Goal: Task Accomplishment & Management: Use online tool/utility

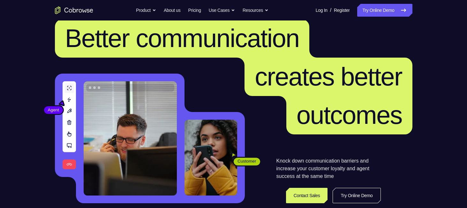
scroll to position [13, 0]
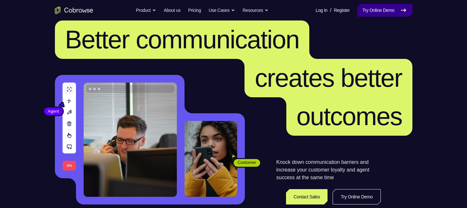
click at [376, 7] on link "Try Online Demo" at bounding box center [384, 10] width 55 height 13
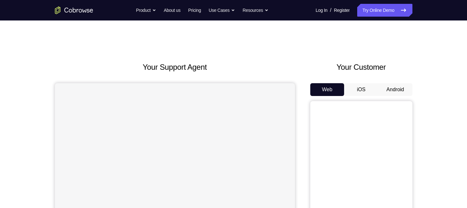
click at [404, 92] on button "Android" at bounding box center [395, 89] width 34 height 13
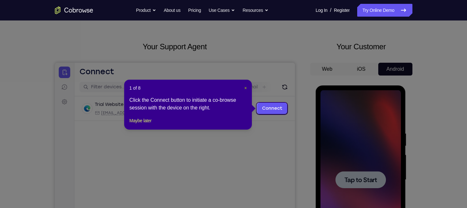
click at [246, 87] on span "×" at bounding box center [245, 87] width 3 height 5
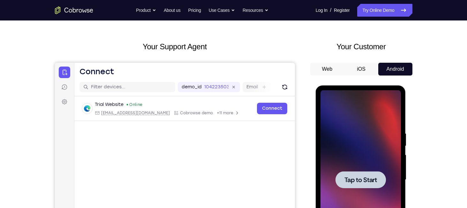
click at [364, 174] on div at bounding box center [361, 179] width 50 height 17
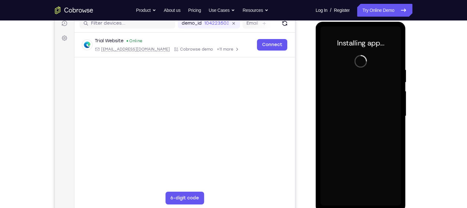
scroll to position [84, 0]
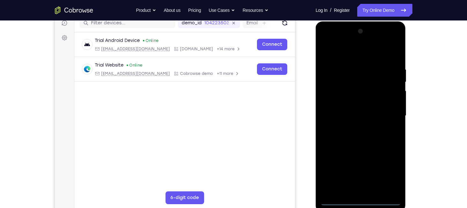
click at [358, 198] on div at bounding box center [361, 115] width 80 height 179
click at [362, 201] on div at bounding box center [361, 115] width 80 height 179
click at [361, 201] on div at bounding box center [361, 115] width 80 height 179
click at [387, 173] on div at bounding box center [361, 115] width 80 height 179
click at [344, 53] on div at bounding box center [361, 115] width 80 height 179
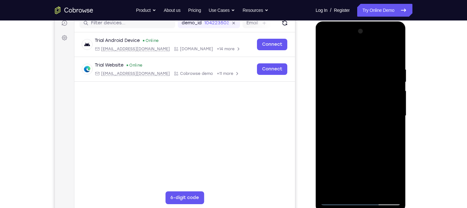
click at [391, 112] on div at bounding box center [361, 115] width 80 height 179
click at [353, 128] on div at bounding box center [361, 115] width 80 height 179
click at [337, 110] on div at bounding box center [361, 115] width 80 height 179
click at [338, 201] on div at bounding box center [361, 115] width 80 height 179
click at [356, 146] on div at bounding box center [361, 115] width 80 height 179
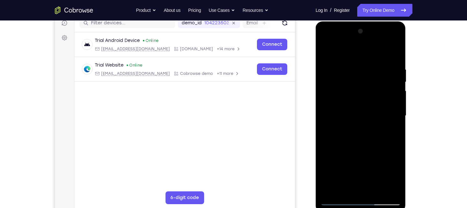
click at [340, 82] on div at bounding box center [361, 115] width 80 height 179
click at [345, 96] on div at bounding box center [361, 115] width 80 height 179
click at [340, 88] on div at bounding box center [361, 115] width 80 height 179
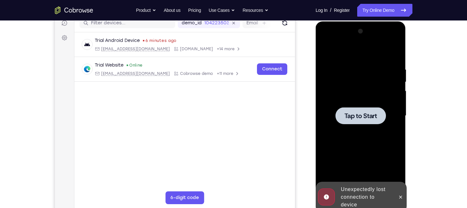
click at [348, 116] on span "Tap to Start" at bounding box center [361, 115] width 33 height 6
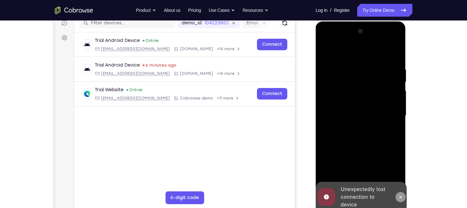
click at [401, 196] on icon at bounding box center [400, 196] width 3 height 3
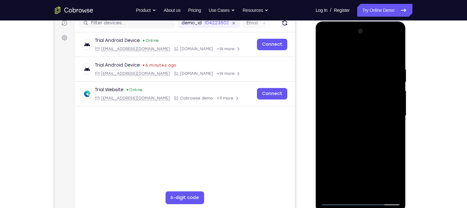
click at [362, 198] on div at bounding box center [361, 115] width 80 height 179
click at [361, 200] on div at bounding box center [361, 115] width 80 height 179
click at [387, 168] on div at bounding box center [361, 115] width 80 height 179
click at [354, 51] on div at bounding box center [361, 115] width 80 height 179
click at [332, 97] on div at bounding box center [361, 115] width 80 height 179
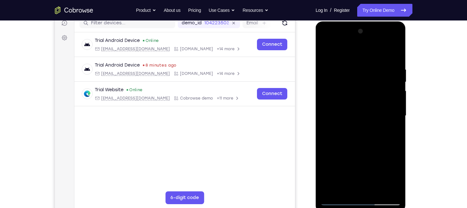
click at [332, 117] on div at bounding box center [361, 115] width 80 height 179
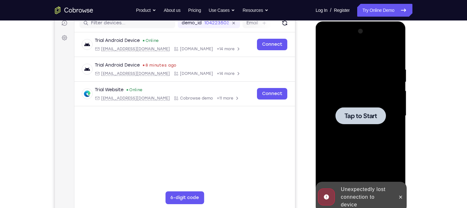
click at [343, 105] on div at bounding box center [361, 115] width 80 height 179
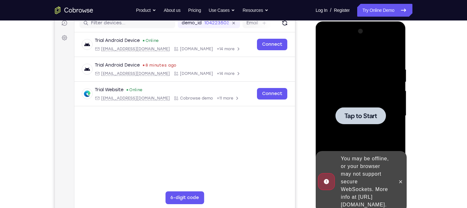
click at [363, 115] on span "Tap to Start" at bounding box center [361, 115] width 33 height 6
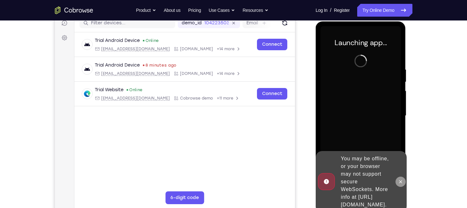
click at [399, 179] on icon at bounding box center [400, 181] width 5 height 5
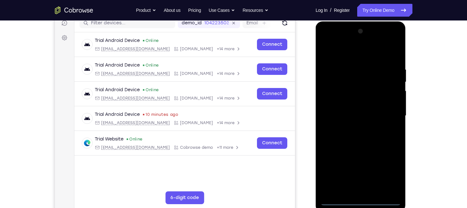
click at [361, 199] on div at bounding box center [361, 115] width 80 height 179
click at [391, 175] on div at bounding box center [361, 115] width 80 height 179
click at [358, 51] on div at bounding box center [361, 115] width 80 height 179
click at [338, 100] on div at bounding box center [361, 115] width 80 height 179
click at [335, 114] on div at bounding box center [361, 115] width 80 height 179
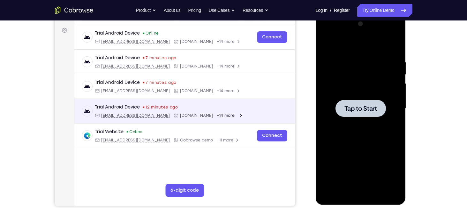
scroll to position [91, 0]
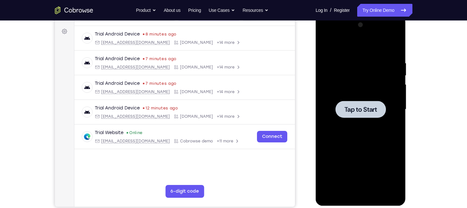
click at [350, 111] on span "Tap to Start" at bounding box center [361, 109] width 33 height 6
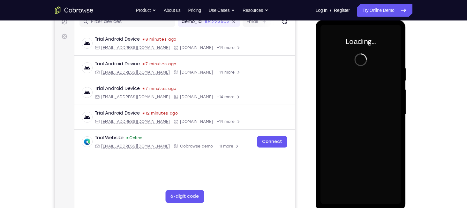
scroll to position [87, 0]
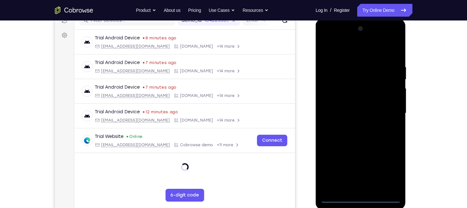
click at [361, 196] on div at bounding box center [361, 113] width 80 height 179
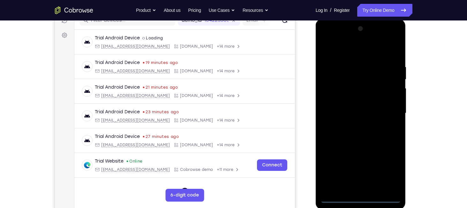
click at [393, 165] on div at bounding box center [361, 113] width 80 height 179
click at [342, 47] on div at bounding box center [361, 113] width 80 height 179
click at [334, 96] on div at bounding box center [361, 113] width 80 height 179
click at [337, 116] on div at bounding box center [361, 113] width 80 height 179
click at [367, 154] on div at bounding box center [361, 113] width 80 height 179
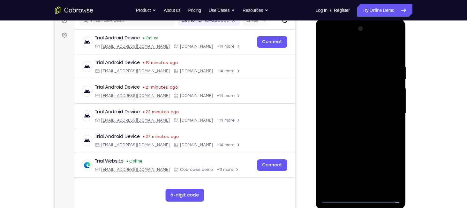
click at [388, 152] on div at bounding box center [361, 113] width 80 height 179
click at [373, 154] on div at bounding box center [361, 113] width 80 height 179
click at [338, 163] on div at bounding box center [361, 113] width 80 height 179
click at [343, 152] on div at bounding box center [361, 113] width 80 height 179
click at [353, 163] on div at bounding box center [361, 113] width 80 height 179
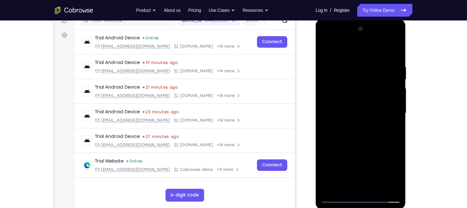
click at [391, 94] on div at bounding box center [361, 113] width 80 height 179
click at [330, 107] on div at bounding box center [361, 113] width 80 height 179
click at [367, 120] on div at bounding box center [361, 113] width 80 height 179
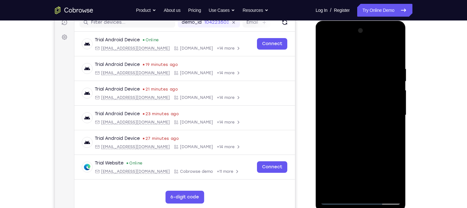
scroll to position [84, 0]
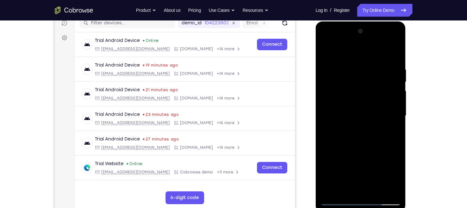
click at [349, 187] on div at bounding box center [361, 115] width 80 height 179
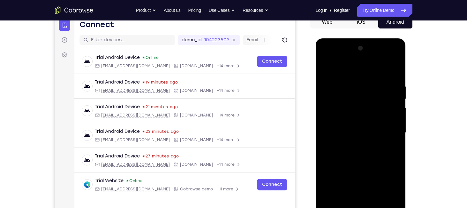
drag, startPoint x: 365, startPoint y: 163, endPoint x: 361, endPoint y: 132, distance: 31.8
click at [361, 132] on div at bounding box center [361, 132] width 80 height 179
drag, startPoint x: 364, startPoint y: 157, endPoint x: 362, endPoint y: 120, distance: 37.7
click at [362, 120] on div at bounding box center [361, 132] width 80 height 179
drag, startPoint x: 364, startPoint y: 163, endPoint x: 361, endPoint y: 132, distance: 31.8
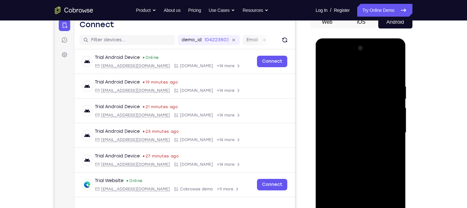
click at [361, 132] on div at bounding box center [361, 132] width 80 height 179
drag, startPoint x: 362, startPoint y: 157, endPoint x: 362, endPoint y: 123, distance: 34.2
click at [362, 123] on div at bounding box center [361, 132] width 80 height 179
drag, startPoint x: 361, startPoint y: 163, endPoint x: 361, endPoint y: 121, distance: 42.5
click at [361, 121] on div at bounding box center [361, 132] width 80 height 179
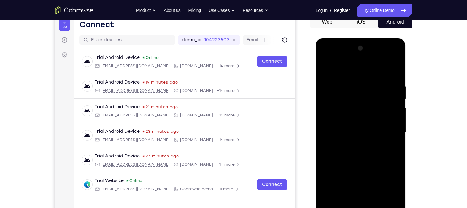
drag, startPoint x: 358, startPoint y: 158, endPoint x: 358, endPoint y: 124, distance: 34.8
click at [358, 124] on div at bounding box center [361, 132] width 80 height 179
drag, startPoint x: 359, startPoint y: 143, endPoint x: 360, endPoint y: 103, distance: 39.6
click at [360, 103] on div at bounding box center [361, 132] width 80 height 179
click at [360, 115] on div at bounding box center [361, 132] width 80 height 179
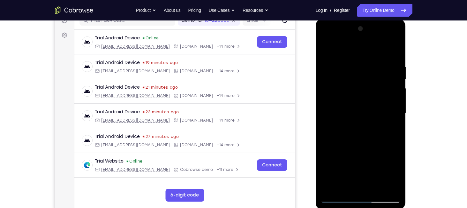
scroll to position [87, 0]
click at [325, 52] on div at bounding box center [361, 113] width 80 height 179
drag, startPoint x: 352, startPoint y: 143, endPoint x: 349, endPoint y: 91, distance: 52.1
click at [349, 91] on div at bounding box center [361, 113] width 80 height 179
drag, startPoint x: 353, startPoint y: 161, endPoint x: 359, endPoint y: 101, distance: 60.7
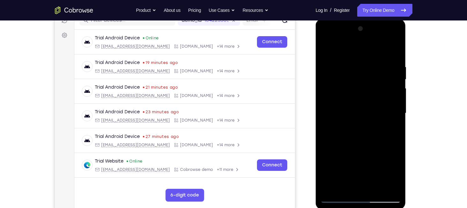
click at [359, 101] on div at bounding box center [361, 113] width 80 height 179
drag, startPoint x: 365, startPoint y: 158, endPoint x: 366, endPoint y: 123, distance: 34.8
click at [366, 123] on div at bounding box center [361, 113] width 80 height 179
drag, startPoint x: 362, startPoint y: 159, endPoint x: 363, endPoint y: 121, distance: 37.7
click at [363, 121] on div at bounding box center [361, 113] width 80 height 179
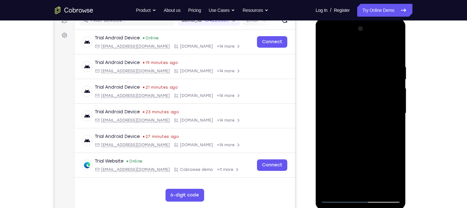
drag, startPoint x: 358, startPoint y: 143, endPoint x: 356, endPoint y: 106, distance: 36.8
click at [356, 106] on div at bounding box center [361, 113] width 80 height 179
drag, startPoint x: 357, startPoint y: 131, endPoint x: 355, endPoint y: 92, distance: 39.6
click at [355, 92] on div at bounding box center [361, 113] width 80 height 179
drag, startPoint x: 357, startPoint y: 138, endPoint x: 353, endPoint y: 96, distance: 42.7
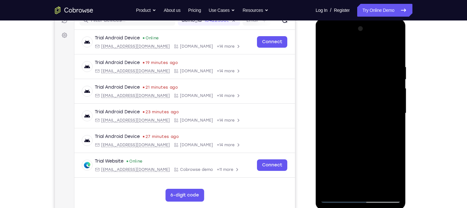
click at [353, 96] on div at bounding box center [361, 113] width 80 height 179
drag, startPoint x: 361, startPoint y: 147, endPoint x: 361, endPoint y: 98, distance: 49.5
click at [361, 98] on div at bounding box center [361, 113] width 80 height 179
drag, startPoint x: 359, startPoint y: 137, endPoint x: 361, endPoint y: 88, distance: 48.9
click at [361, 88] on div at bounding box center [361, 113] width 80 height 179
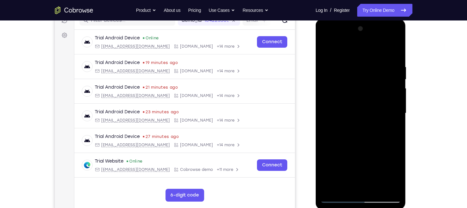
drag, startPoint x: 361, startPoint y: 135, endPoint x: 358, endPoint y: 101, distance: 35.0
click at [358, 101] on div at bounding box center [361, 113] width 80 height 179
drag, startPoint x: 358, startPoint y: 149, endPoint x: 360, endPoint y: 91, distance: 58.1
click at [360, 91] on div at bounding box center [361, 113] width 80 height 179
drag, startPoint x: 360, startPoint y: 141, endPoint x: 361, endPoint y: 91, distance: 50.1
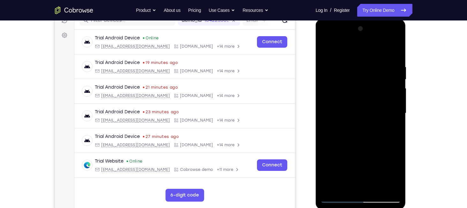
click at [361, 91] on div at bounding box center [361, 113] width 80 height 179
drag, startPoint x: 361, startPoint y: 131, endPoint x: 361, endPoint y: 107, distance: 24.3
click at [361, 107] on div at bounding box center [361, 113] width 80 height 179
drag, startPoint x: 358, startPoint y: 127, endPoint x: 352, endPoint y: 98, distance: 29.6
click at [352, 98] on div at bounding box center [361, 113] width 80 height 179
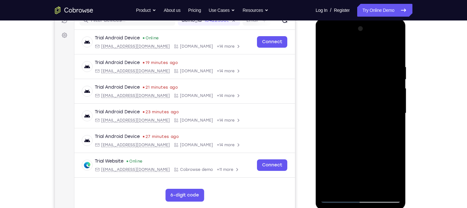
drag, startPoint x: 352, startPoint y: 144, endPoint x: 351, endPoint y: 96, distance: 47.9
click at [351, 96] on div at bounding box center [361, 113] width 80 height 179
drag, startPoint x: 356, startPoint y: 122, endPoint x: 352, endPoint y: 72, distance: 50.3
click at [352, 72] on div at bounding box center [361, 113] width 80 height 179
drag, startPoint x: 356, startPoint y: 137, endPoint x: 358, endPoint y: 76, distance: 60.7
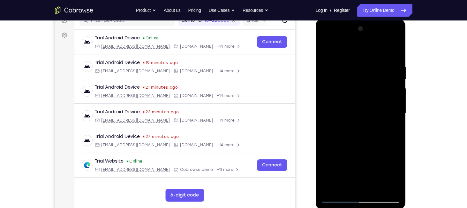
click at [358, 76] on div at bounding box center [361, 113] width 80 height 179
drag, startPoint x: 353, startPoint y: 147, endPoint x: 359, endPoint y: 93, distance: 54.6
click at [359, 93] on div at bounding box center [361, 113] width 80 height 179
drag, startPoint x: 354, startPoint y: 157, endPoint x: 360, endPoint y: 93, distance: 64.4
click at [359, 100] on div at bounding box center [361, 113] width 80 height 179
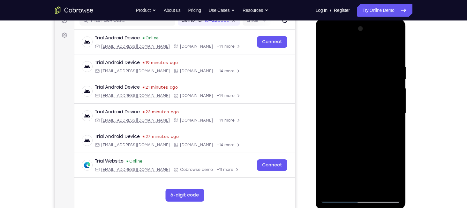
drag, startPoint x: 360, startPoint y: 147, endPoint x: 364, endPoint y: 87, distance: 60.2
click at [364, 87] on div at bounding box center [361, 113] width 80 height 179
drag, startPoint x: 365, startPoint y: 150, endPoint x: 361, endPoint y: 72, distance: 78.3
click at [361, 72] on div at bounding box center [361, 113] width 80 height 179
drag, startPoint x: 360, startPoint y: 145, endPoint x: 356, endPoint y: 79, distance: 66.8
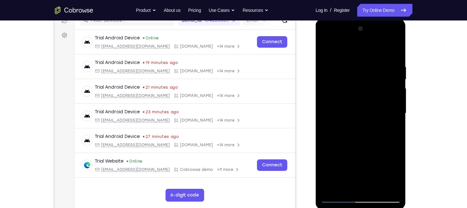
click at [356, 79] on div at bounding box center [361, 113] width 80 height 179
drag, startPoint x: 362, startPoint y: 140, endPoint x: 364, endPoint y: 77, distance: 62.9
click at [364, 77] on div at bounding box center [361, 113] width 80 height 179
drag, startPoint x: 354, startPoint y: 143, endPoint x: 355, endPoint y: 82, distance: 60.7
click at [355, 82] on div at bounding box center [361, 113] width 80 height 179
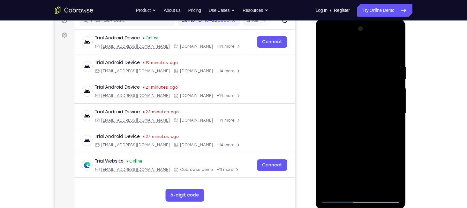
click at [355, 82] on div at bounding box center [361, 113] width 80 height 179
drag, startPoint x: 353, startPoint y: 147, endPoint x: 349, endPoint y: 91, distance: 56.6
click at [349, 91] on div at bounding box center [361, 113] width 80 height 179
click at [325, 48] on div at bounding box center [361, 113] width 80 height 179
drag, startPoint x: 359, startPoint y: 137, endPoint x: 353, endPoint y: 77, distance: 60.3
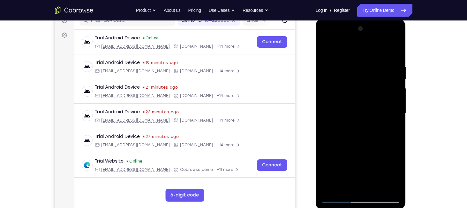
click at [353, 77] on div at bounding box center [361, 113] width 80 height 179
drag, startPoint x: 345, startPoint y: 144, endPoint x: 349, endPoint y: 86, distance: 58.3
click at [349, 86] on div at bounding box center [361, 113] width 80 height 179
drag, startPoint x: 351, startPoint y: 169, endPoint x: 362, endPoint y: 95, distance: 74.9
click at [362, 95] on div at bounding box center [361, 113] width 80 height 179
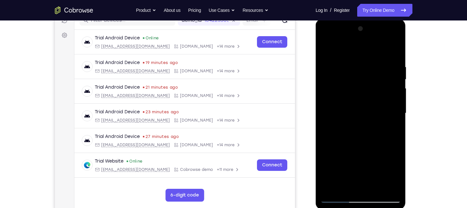
drag, startPoint x: 359, startPoint y: 127, endPoint x: 357, endPoint y: 82, distance: 45.1
click at [357, 82] on div at bounding box center [361, 113] width 80 height 179
drag, startPoint x: 360, startPoint y: 160, endPoint x: 362, endPoint y: 87, distance: 73.8
click at [362, 87] on div at bounding box center [361, 113] width 80 height 179
drag, startPoint x: 359, startPoint y: 165, endPoint x: 351, endPoint y: 96, distance: 69.8
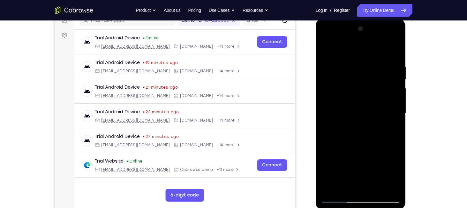
drag, startPoint x: 35, startPoint y: 77, endPoint x: 417, endPoint y: 71, distance: 382.0
click at [417, 71] on div "Your Support Agent Your Customer Web iOS Android Next Steps We’d be happy to gi…" at bounding box center [233, 144] width 409 height 421
drag, startPoint x: 366, startPoint y: 166, endPoint x: 364, endPoint y: 110, distance: 56.2
click at [364, 110] on div at bounding box center [361, 113] width 80 height 179
drag, startPoint x: 358, startPoint y: 168, endPoint x: 361, endPoint y: 92, distance: 76.7
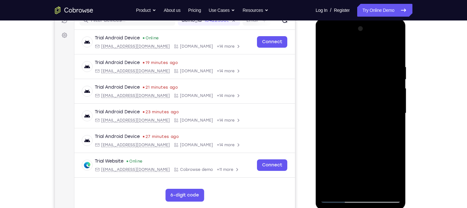
click at [361, 92] on div at bounding box center [361, 113] width 80 height 179
drag, startPoint x: 357, startPoint y: 147, endPoint x: 353, endPoint y: 82, distance: 65.0
click at [353, 82] on div at bounding box center [361, 113] width 80 height 179
drag, startPoint x: 360, startPoint y: 155, endPoint x: 359, endPoint y: 69, distance: 85.9
click at [363, 81] on div at bounding box center [361, 113] width 80 height 179
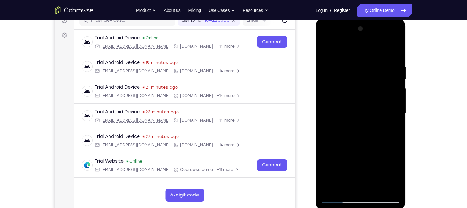
drag, startPoint x: 365, startPoint y: 146, endPoint x: 363, endPoint y: 91, distance: 54.6
click at [363, 91] on div at bounding box center [361, 113] width 80 height 179
drag, startPoint x: 359, startPoint y: 131, endPoint x: 355, endPoint y: 81, distance: 50.3
click at [355, 81] on div at bounding box center [361, 113] width 80 height 179
drag, startPoint x: 355, startPoint y: 153, endPoint x: 359, endPoint y: 81, distance: 72.3
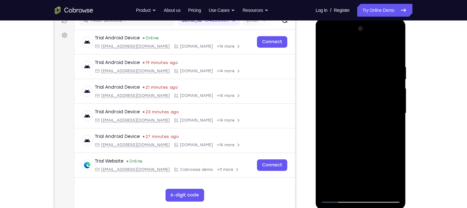
click at [359, 81] on div at bounding box center [361, 113] width 80 height 179
drag, startPoint x: 361, startPoint y: 154, endPoint x: 360, endPoint y: 84, distance: 69.6
click at [360, 84] on div at bounding box center [361, 113] width 80 height 179
drag, startPoint x: 357, startPoint y: 158, endPoint x: 357, endPoint y: 101, distance: 57.5
click at [357, 101] on div at bounding box center [361, 113] width 80 height 179
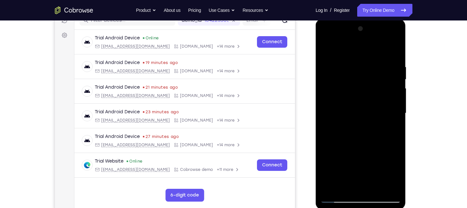
drag, startPoint x: 355, startPoint y: 160, endPoint x: 352, endPoint y: 110, distance: 49.3
click at [352, 110] on div at bounding box center [361, 113] width 80 height 179
drag, startPoint x: 358, startPoint y: 160, endPoint x: 354, endPoint y: 119, distance: 41.7
click at [354, 119] on div at bounding box center [361, 113] width 80 height 179
drag, startPoint x: 358, startPoint y: 163, endPoint x: 360, endPoint y: 103, distance: 60.4
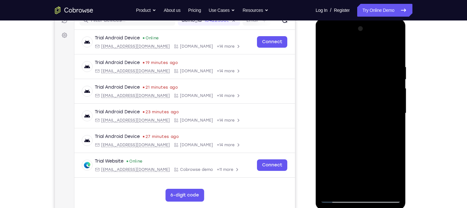
click at [361, 104] on div at bounding box center [361, 113] width 80 height 179
drag, startPoint x: 361, startPoint y: 161, endPoint x: 359, endPoint y: 94, distance: 67.1
click at [359, 101] on div at bounding box center [361, 113] width 80 height 179
drag, startPoint x: 359, startPoint y: 148, endPoint x: 356, endPoint y: 89, distance: 59.1
click at [357, 92] on div at bounding box center [361, 113] width 80 height 179
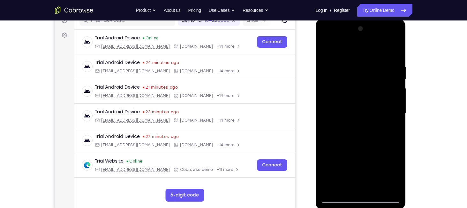
drag, startPoint x: 367, startPoint y: 161, endPoint x: 363, endPoint y: 102, distance: 58.5
drag, startPoint x: 48, startPoint y: 83, endPoint x: 427, endPoint y: 110, distance: 380.0
click at [427, 110] on div "Your Support Agent Your Customer Web iOS Android Next Steps We’d be happy to gi…" at bounding box center [233, 144] width 409 height 421
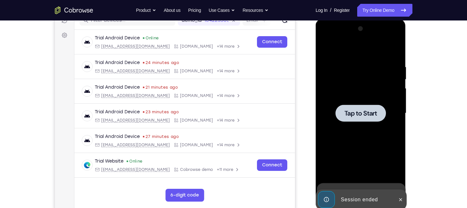
click at [359, 119] on div at bounding box center [361, 112] width 50 height 17
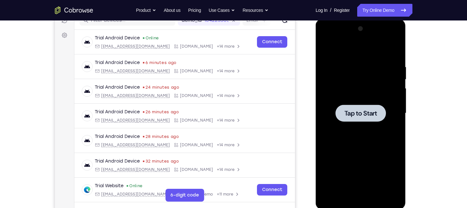
click at [367, 119] on div at bounding box center [361, 112] width 50 height 17
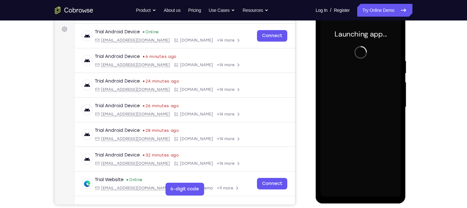
scroll to position [93, 0]
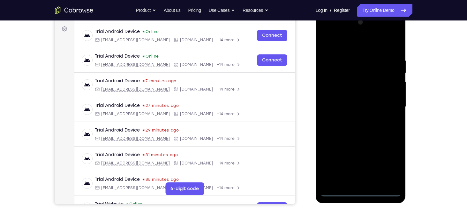
click at [362, 189] on div at bounding box center [361, 106] width 80 height 179
click at [387, 166] on div at bounding box center [361, 106] width 80 height 179
click at [338, 39] on div at bounding box center [361, 106] width 80 height 179
click at [344, 72] on div at bounding box center [361, 106] width 80 height 179
click at [339, 32] on div at bounding box center [361, 106] width 80 height 179
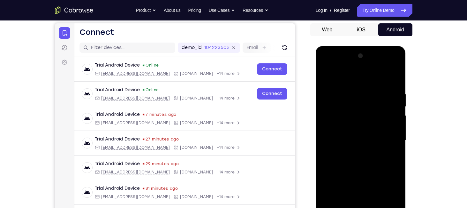
scroll to position [89, 0]
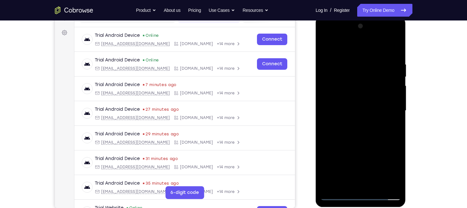
click at [349, 76] on div at bounding box center [361, 110] width 80 height 179
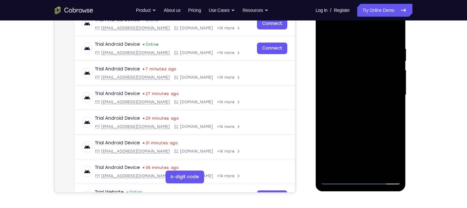
scroll to position [103, 0]
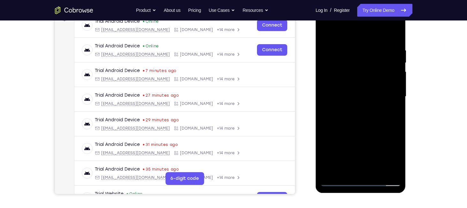
click at [346, 62] on div at bounding box center [361, 96] width 80 height 179
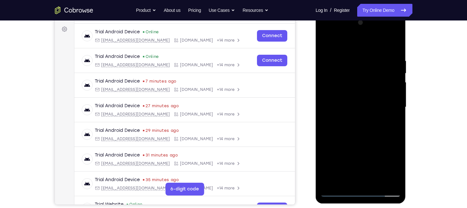
scroll to position [92, 0]
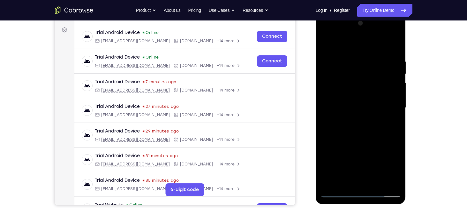
click at [358, 146] on div at bounding box center [361, 107] width 80 height 179
click at [333, 145] on div at bounding box center [361, 107] width 80 height 179
click at [350, 55] on div at bounding box center [361, 107] width 80 height 179
click at [331, 75] on div at bounding box center [361, 107] width 80 height 179
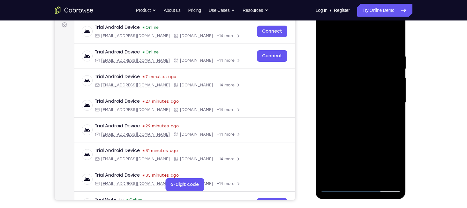
scroll to position [98, 0]
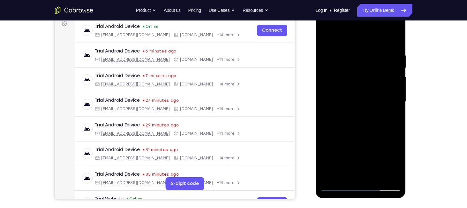
click at [354, 24] on div at bounding box center [361, 101] width 80 height 179
click at [394, 176] on div at bounding box center [361, 101] width 80 height 179
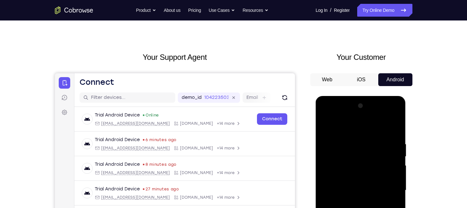
scroll to position [0, 0]
